Goal: Task Accomplishment & Management: Complete application form

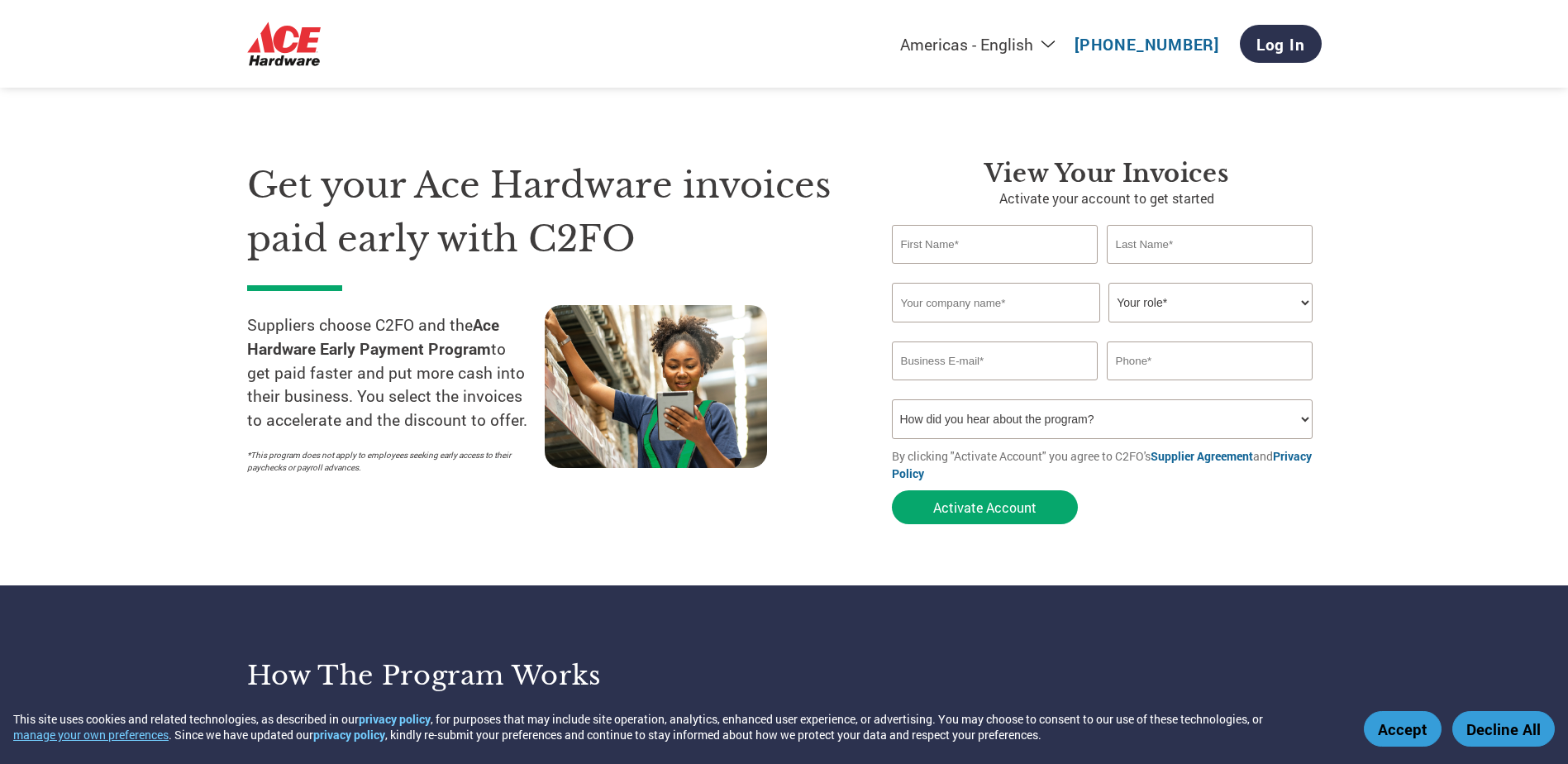
click at [1040, 241] on input "text" at bounding box center [995, 244] width 207 height 39
type input "Quenna"
type input "Queda"
type input "quennaq@mayzon.com"
click at [1019, 301] on input "text" at bounding box center [995, 303] width 208 height 40
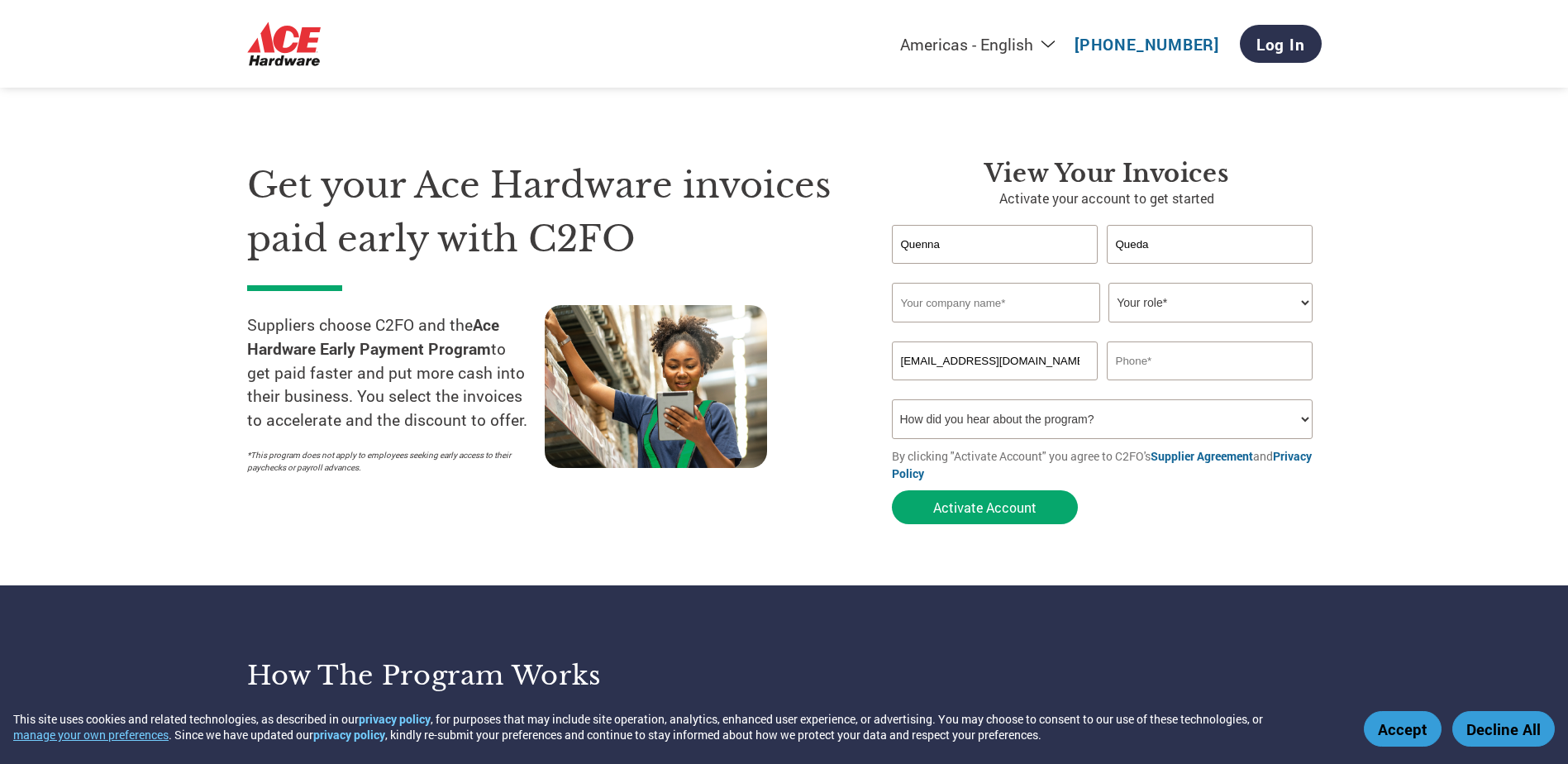
click at [1054, 304] on input "text" at bounding box center [995, 303] width 208 height 40
type input "m"
type input "M"
click at [947, 299] on input "Zenith" at bounding box center [995, 303] width 208 height 40
type input "Zenith Home"
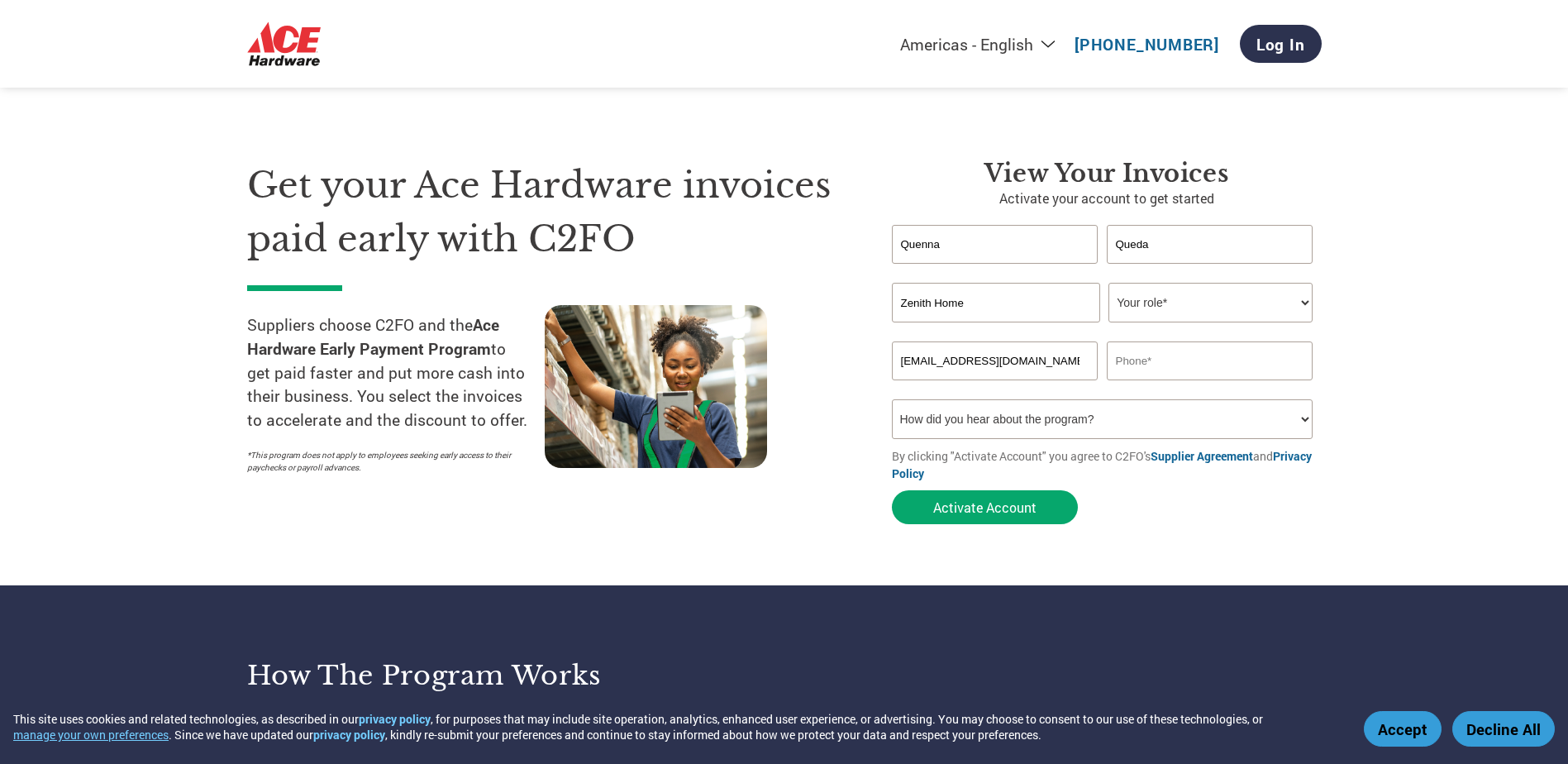
click at [1158, 292] on select "Your role* CFO Controller Credit Manager Finance Director Treasurer CEO Preside…" at bounding box center [1210, 303] width 204 height 40
select select "ACCOUNTS_RECEIVABLE"
click at [1109, 283] on select "Your role* CFO Controller Credit Manager Finance Director Treasurer CEO Preside…" at bounding box center [1210, 303] width 204 height 40
click at [1169, 358] on input "text" at bounding box center [1210, 360] width 207 height 39
type input "09957112140"
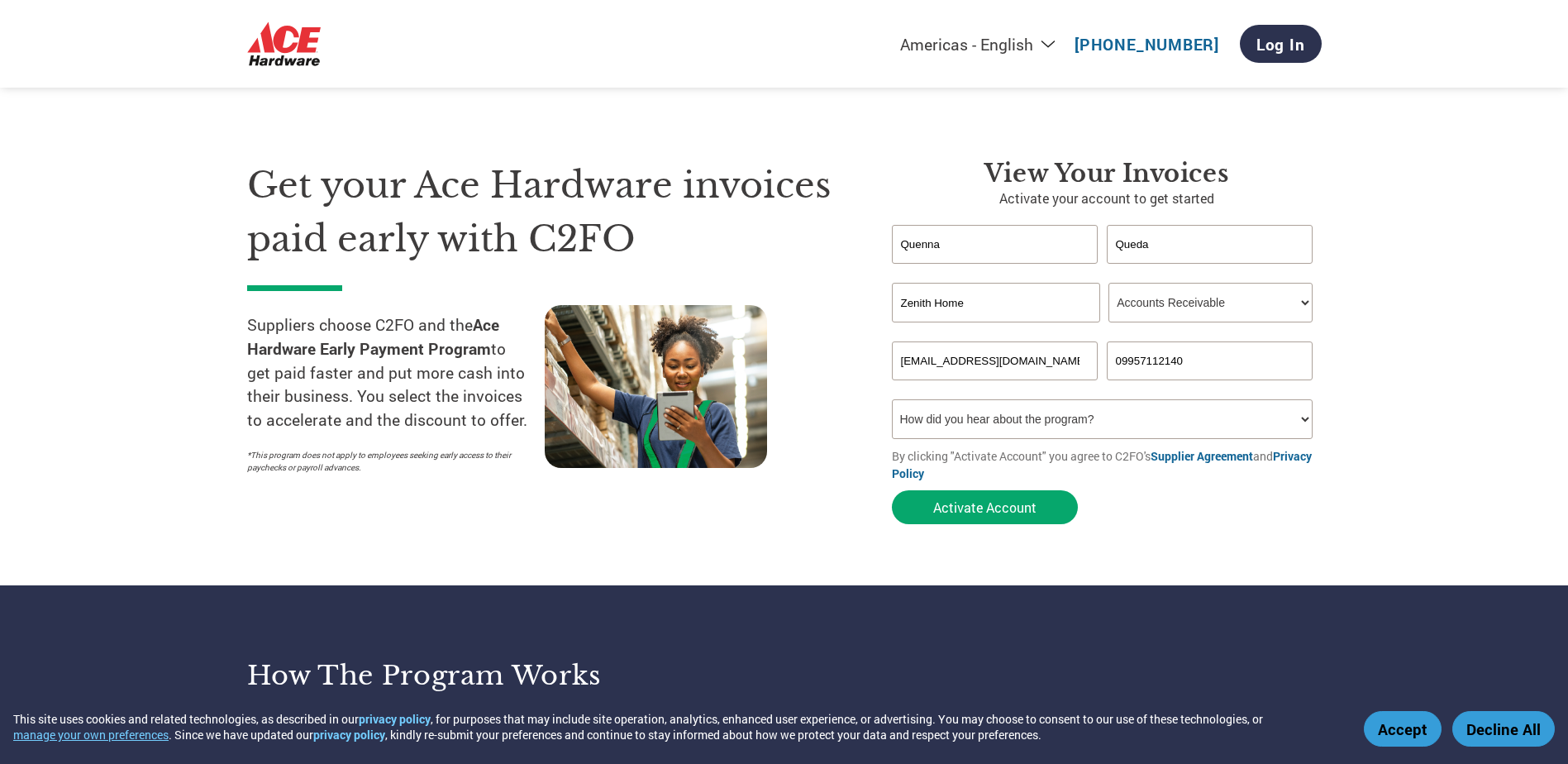
click at [1163, 421] on select "How did you hear about the program? Received a letter Email Social Media Online…" at bounding box center [1102, 419] width 422 height 40
click at [1386, 162] on section "Get your Ace Hardware invoices paid early with C2FO Suppliers choose C2FO and t…" at bounding box center [784, 325] width 1568 height 519
click at [981, 510] on button "Activate Account" at bounding box center [985, 506] width 186 height 34
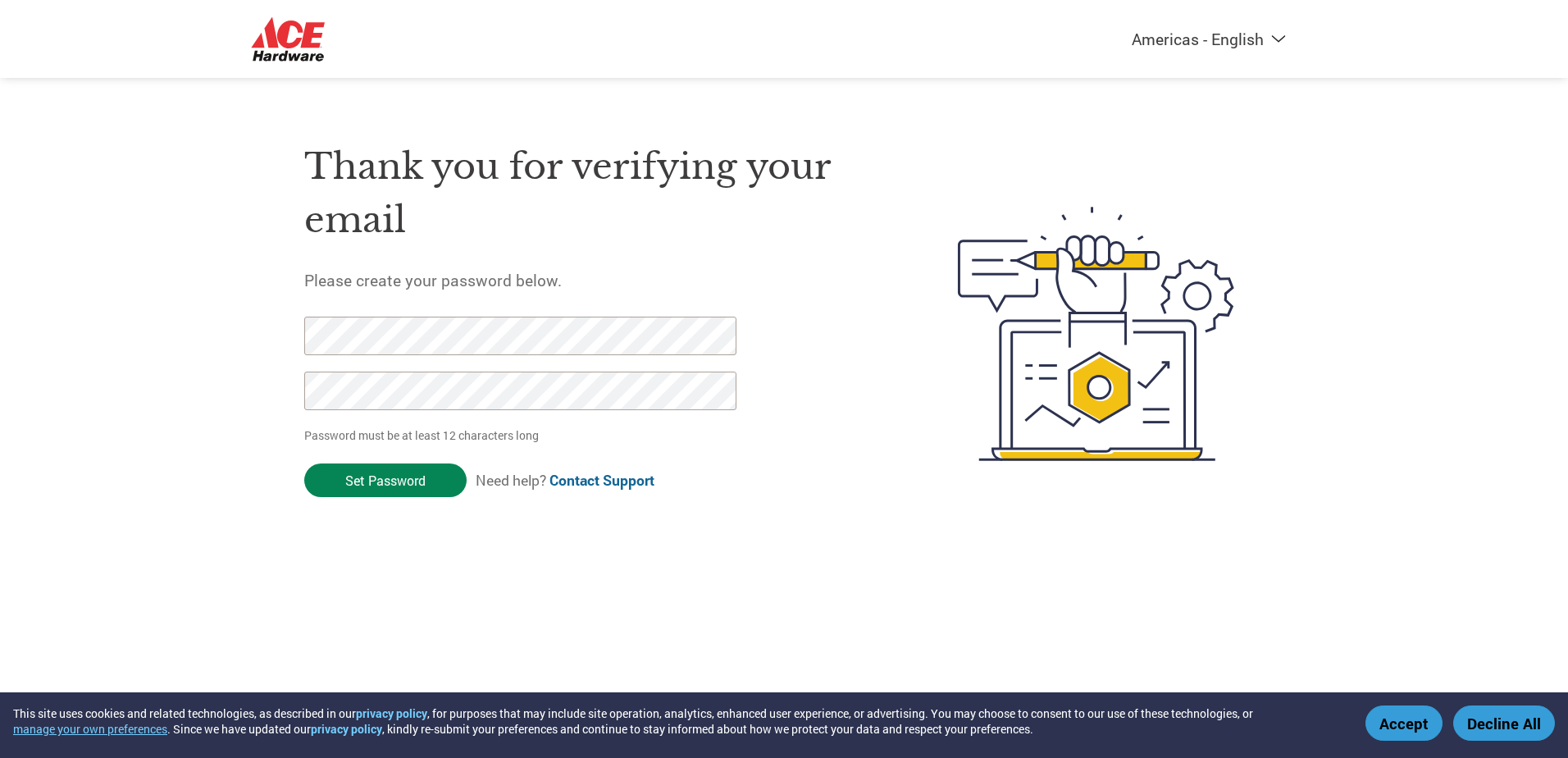
click at [429, 490] on input "Set Password" at bounding box center [385, 480] width 162 height 34
